Goal: Task Accomplishment & Management: Use online tool/utility

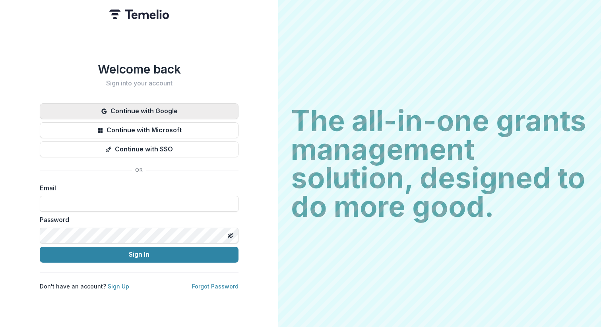
click at [179, 107] on button "Continue with Google" at bounding box center [139, 111] width 199 height 16
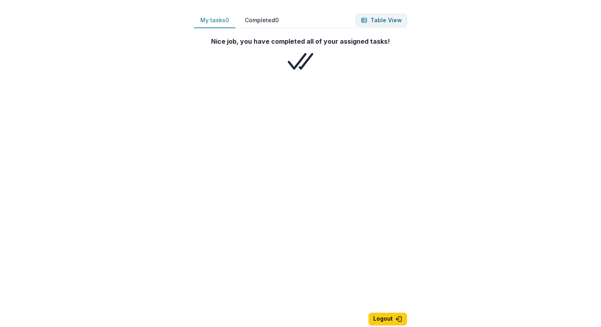
click at [267, 21] on button "Completed 0" at bounding box center [262, 21] width 47 height 16
click at [206, 23] on button "My tasks 0" at bounding box center [214, 21] width 41 height 16
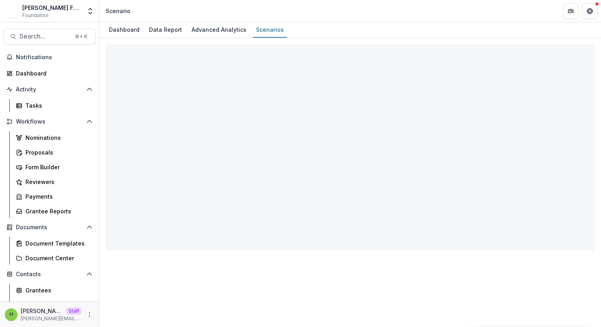
select select "**********"
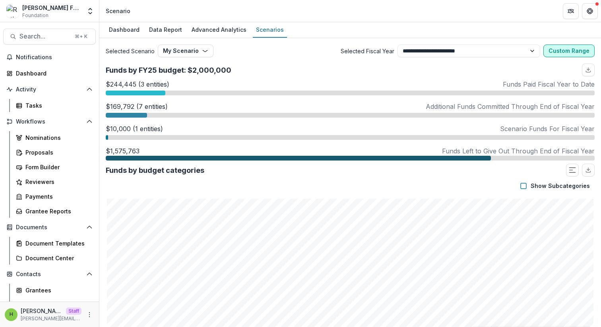
click at [574, 48] on button "Custom Range" at bounding box center [569, 51] width 51 height 13
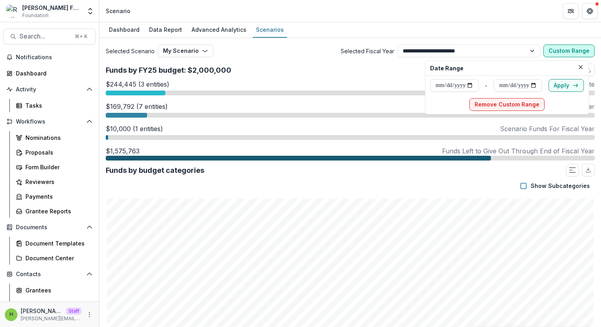
click at [574, 49] on button "Custom Range" at bounding box center [569, 51] width 51 height 13
